Goal: Information Seeking & Learning: Learn about a topic

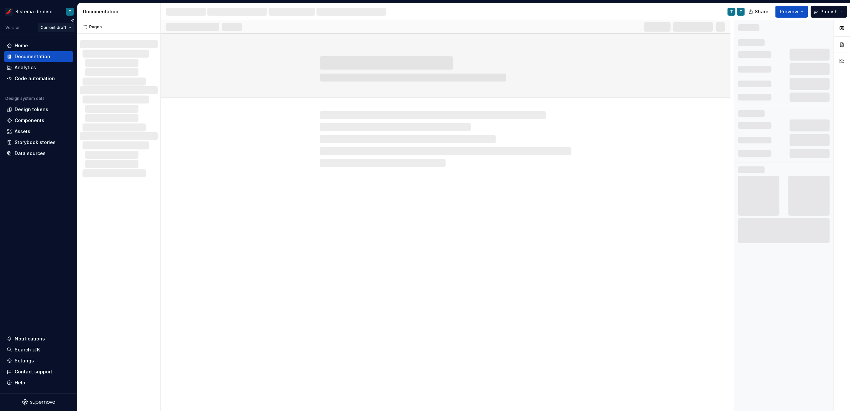
click at [64, 27] on html "Sistema de diseño Iberia T Version Current draft Home Documentation Analytics C…" at bounding box center [425, 205] width 850 height 411
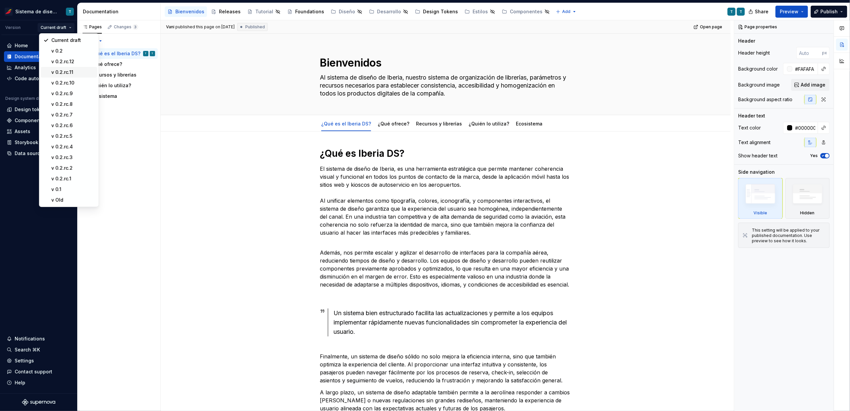
click at [72, 67] on div "v 0.2.rc.11" at bounding box center [69, 72] width 57 height 11
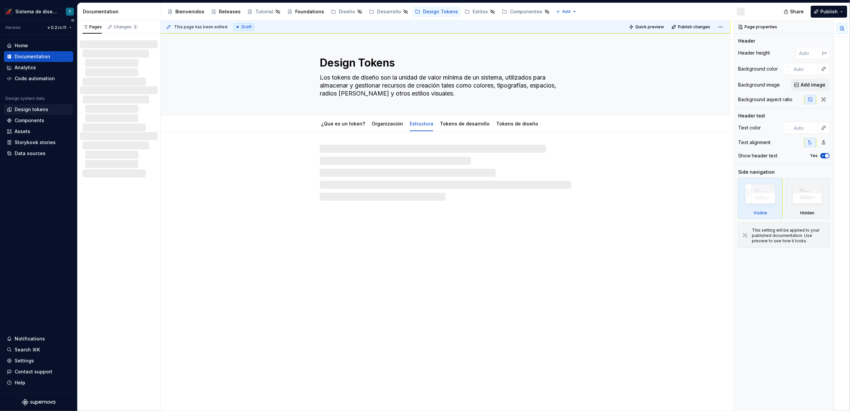
type textarea "*"
click at [51, 109] on div "Design tokens" at bounding box center [39, 109] width 64 height 7
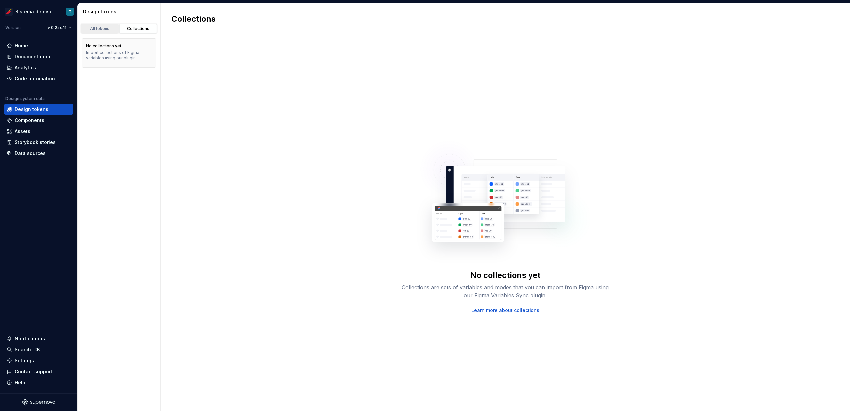
click at [98, 27] on div "All tokens" at bounding box center [99, 28] width 33 height 5
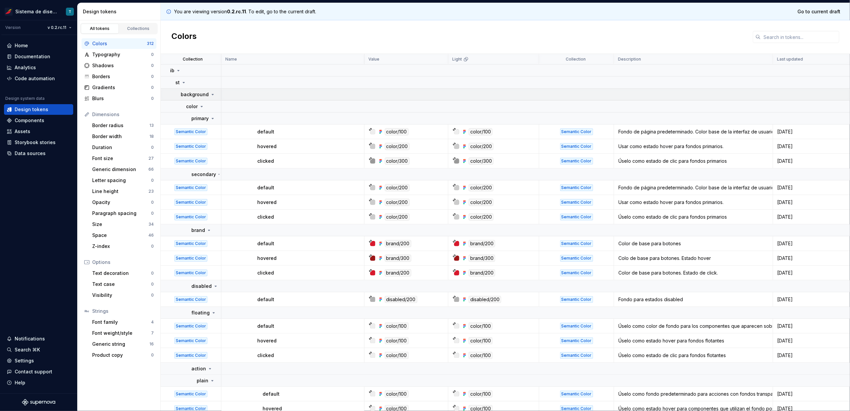
click at [210, 95] on icon at bounding box center [212, 94] width 5 height 5
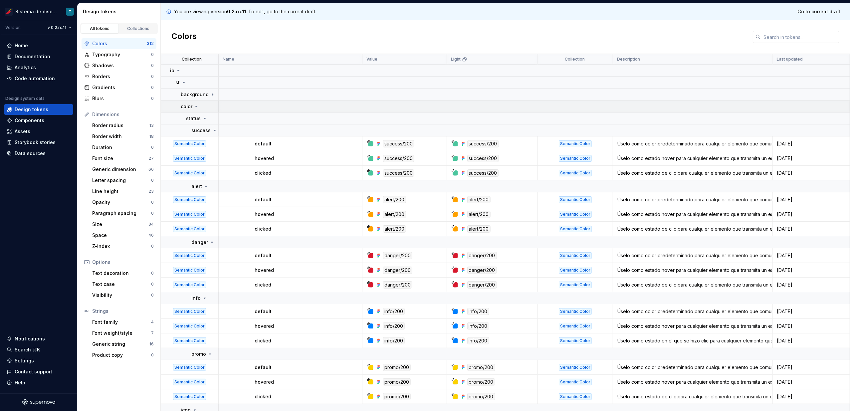
click at [197, 104] on icon at bounding box center [196, 106] width 5 height 5
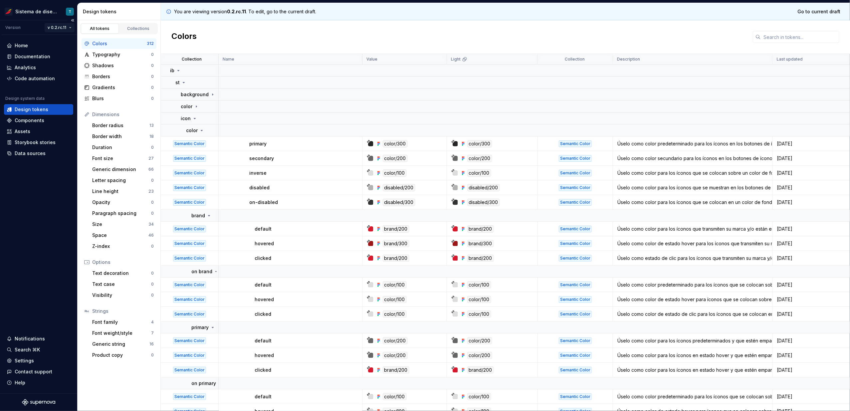
click at [63, 28] on html "Sistema de diseño Iberia T Version v 0.2.rc.11 Home Documentation Analytics Cod…" at bounding box center [425, 205] width 850 height 411
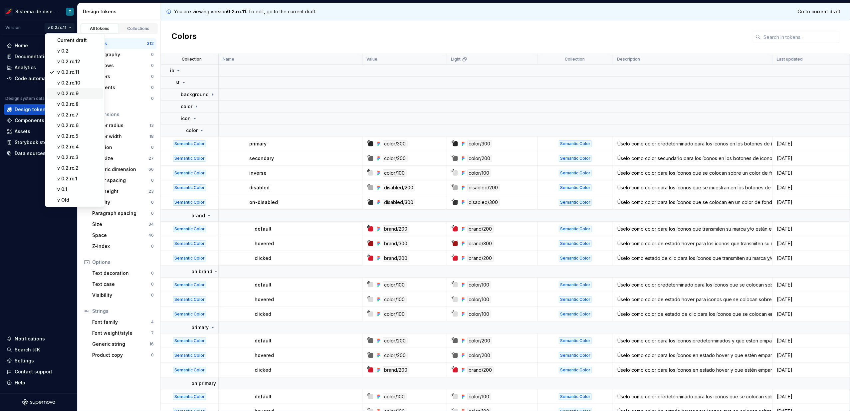
click at [81, 92] on div "v 0.2.rc.9" at bounding box center [78, 93] width 43 height 7
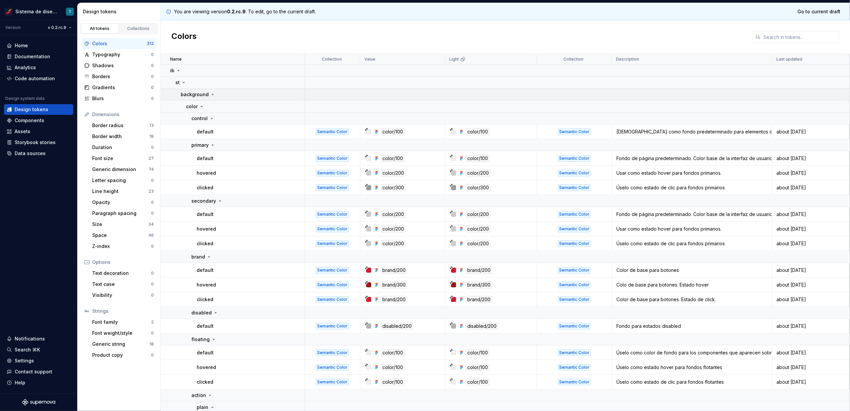
click at [212, 94] on icon at bounding box center [213, 94] width 2 height 1
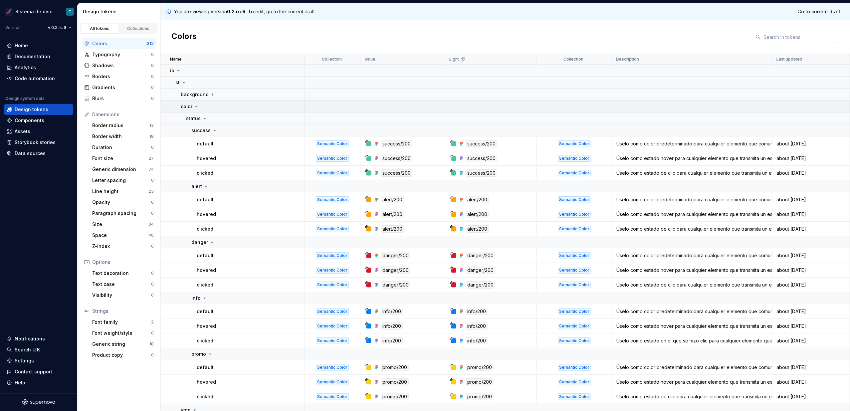
click at [196, 105] on icon at bounding box center [196, 106] width 5 height 5
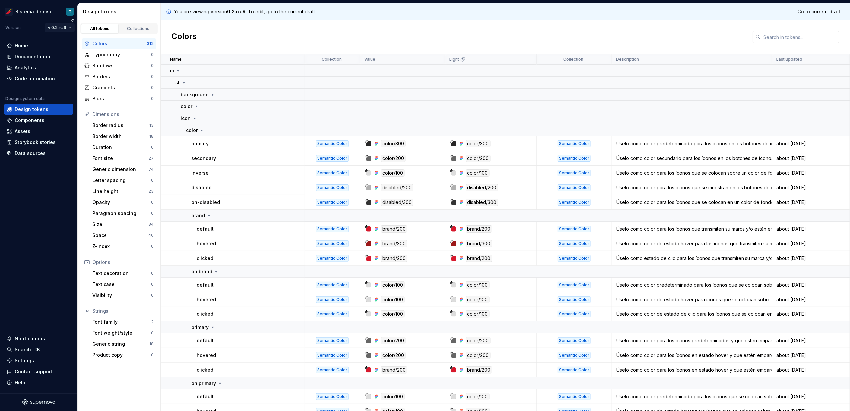
click at [61, 29] on html "Sistema de diseño Iberia T Version v 0.2.rc.9 Home Documentation Analytics Code…" at bounding box center [425, 205] width 850 height 411
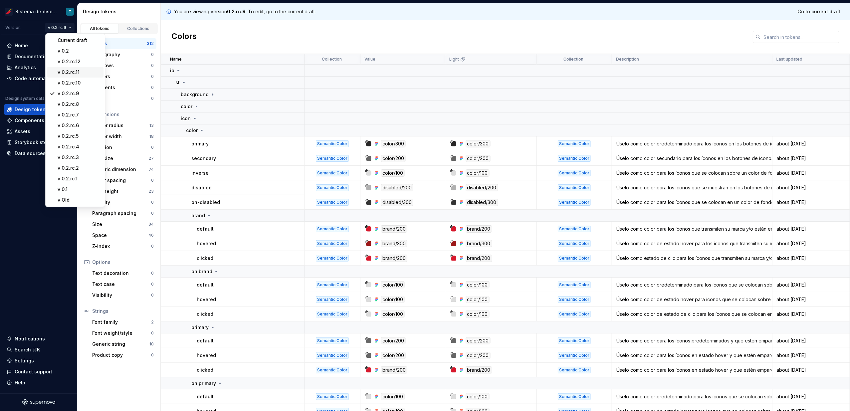
click at [76, 70] on div "v 0.2.rc.11" at bounding box center [79, 72] width 43 height 7
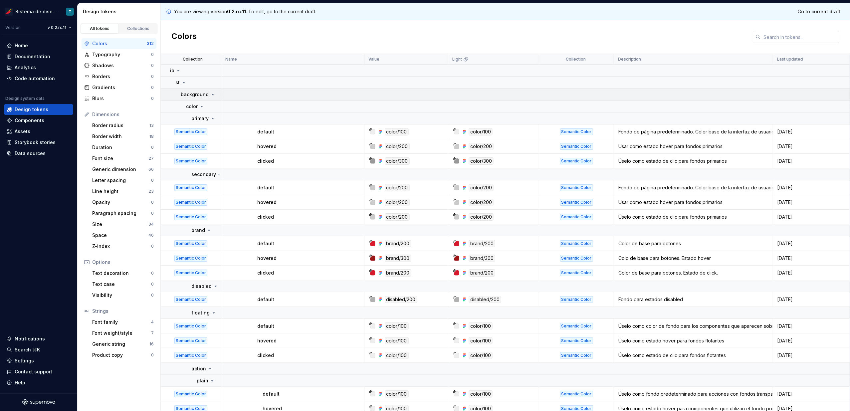
click at [210, 94] on icon at bounding box center [212, 94] width 5 height 5
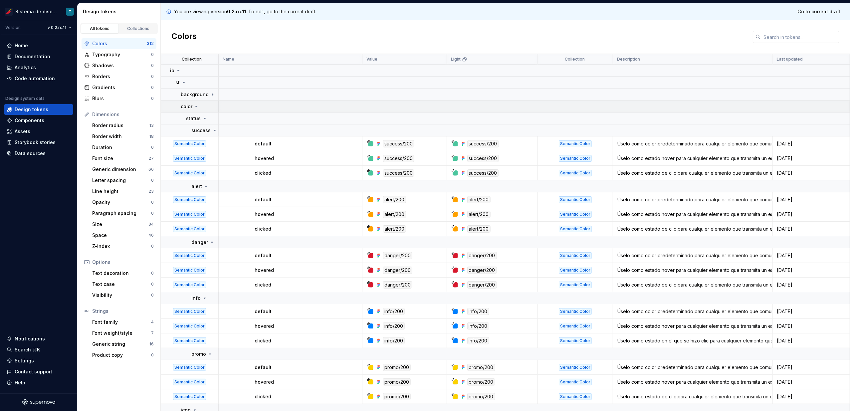
click at [195, 105] on icon at bounding box center [196, 106] width 5 height 5
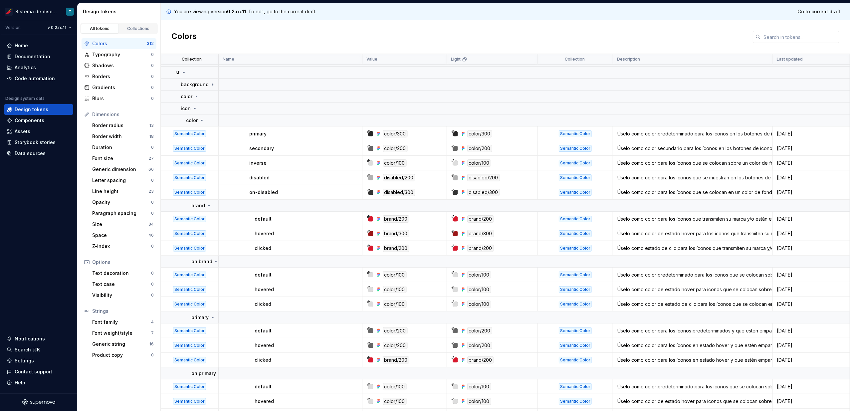
scroll to position [5, 0]
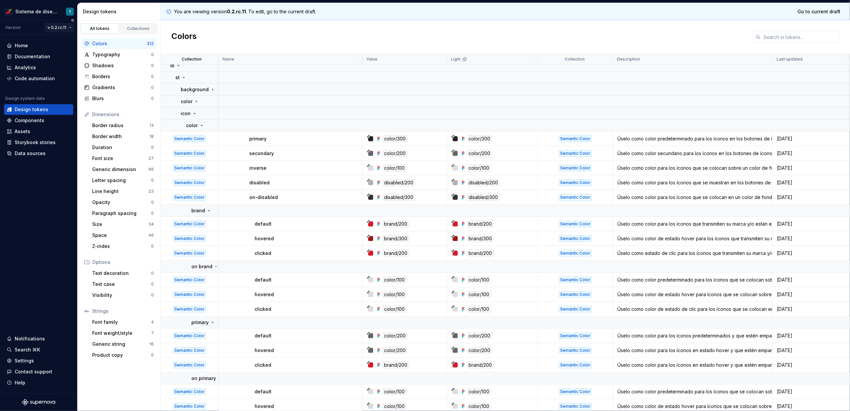
click at [70, 28] on html "Sistema de diseño Iberia T Version v 0.2.rc.11 Home Documentation Analytics Cod…" at bounding box center [425, 205] width 850 height 411
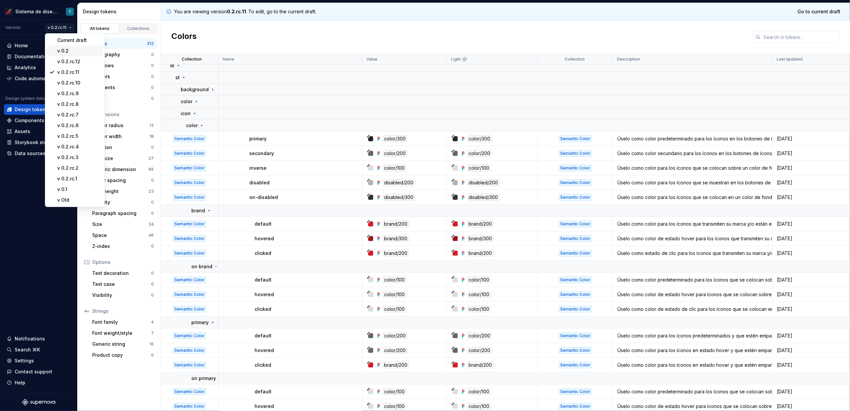
click at [73, 48] on div "v 0.2" at bounding box center [78, 51] width 43 height 7
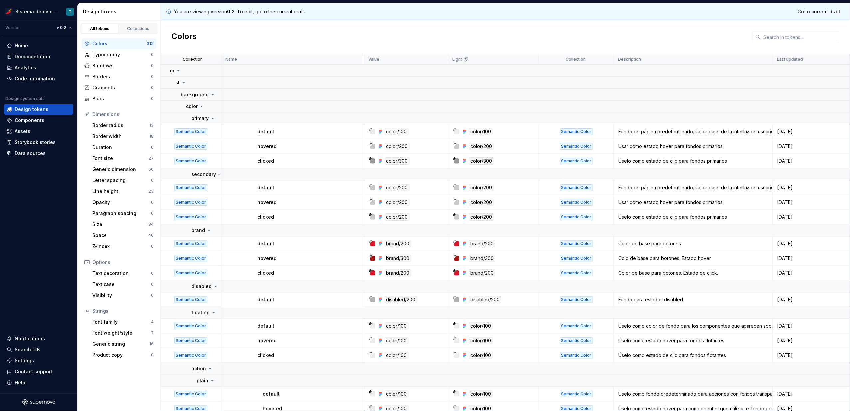
click at [123, 44] on div "Colors" at bounding box center [119, 43] width 55 height 7
click at [213, 92] on icon at bounding box center [212, 94] width 5 height 5
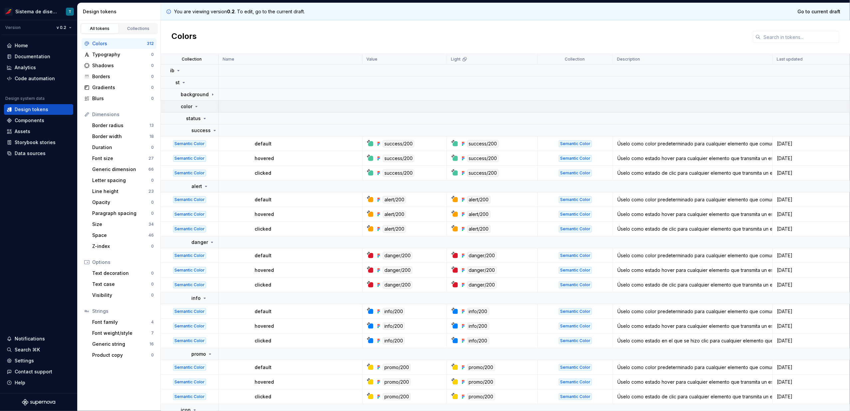
click at [198, 104] on icon at bounding box center [196, 106] width 5 height 5
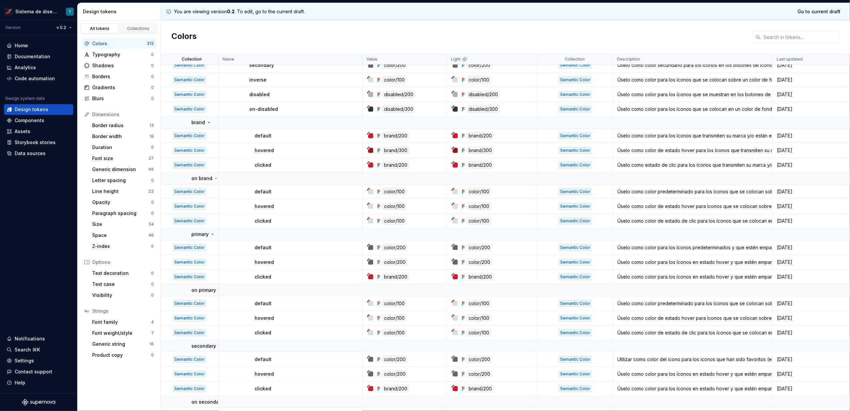
scroll to position [98, 0]
